Goal: Task Accomplishment & Management: Complete application form

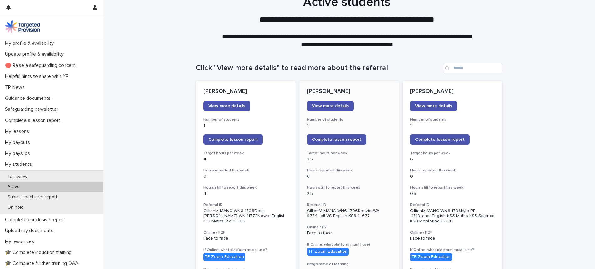
scroll to position [14, 0]
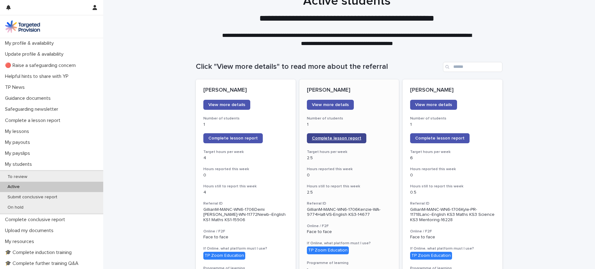
click at [336, 136] on span "Complete lesson report" at bounding box center [336, 138] width 49 height 4
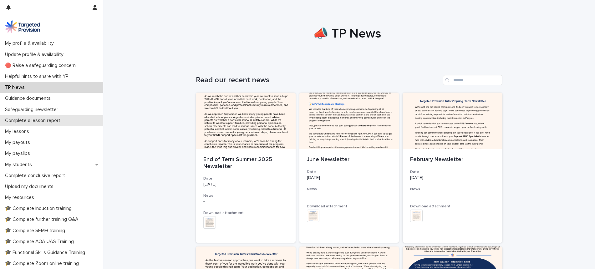
click at [49, 119] on p "Complete a lesson report" at bounding box center [34, 121] width 63 height 6
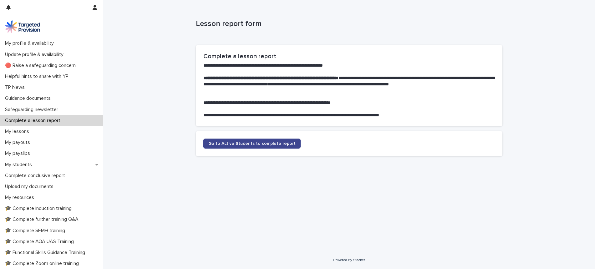
click at [252, 139] on link "Go to Active Students to complete report" at bounding box center [251, 144] width 97 height 10
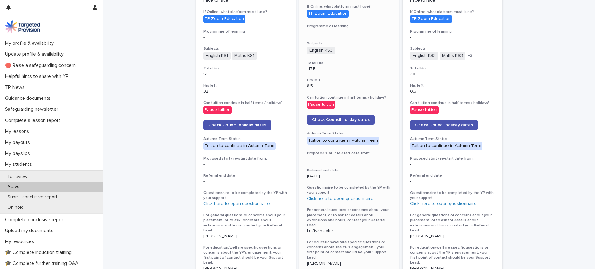
scroll to position [182, 0]
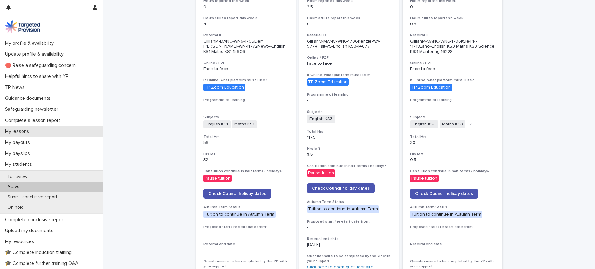
click at [32, 133] on p "My lessons" at bounding box center [19, 132] width 32 height 6
